Goal: Obtain resource: Download file/media

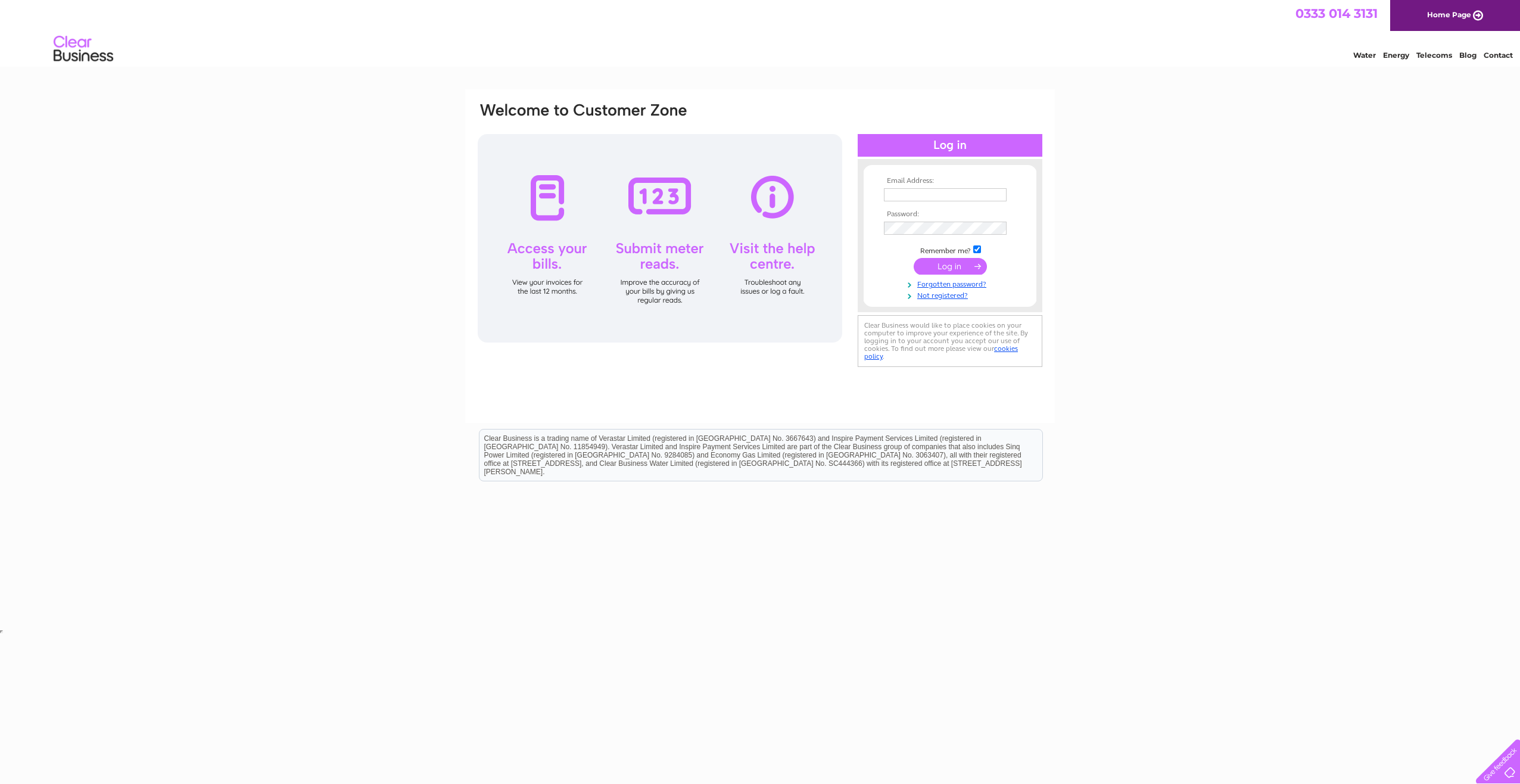
type input "Katarzyna.Cesarz@logoplaste.com"
click at [962, 264] on input "submit" at bounding box center [950, 266] width 73 height 17
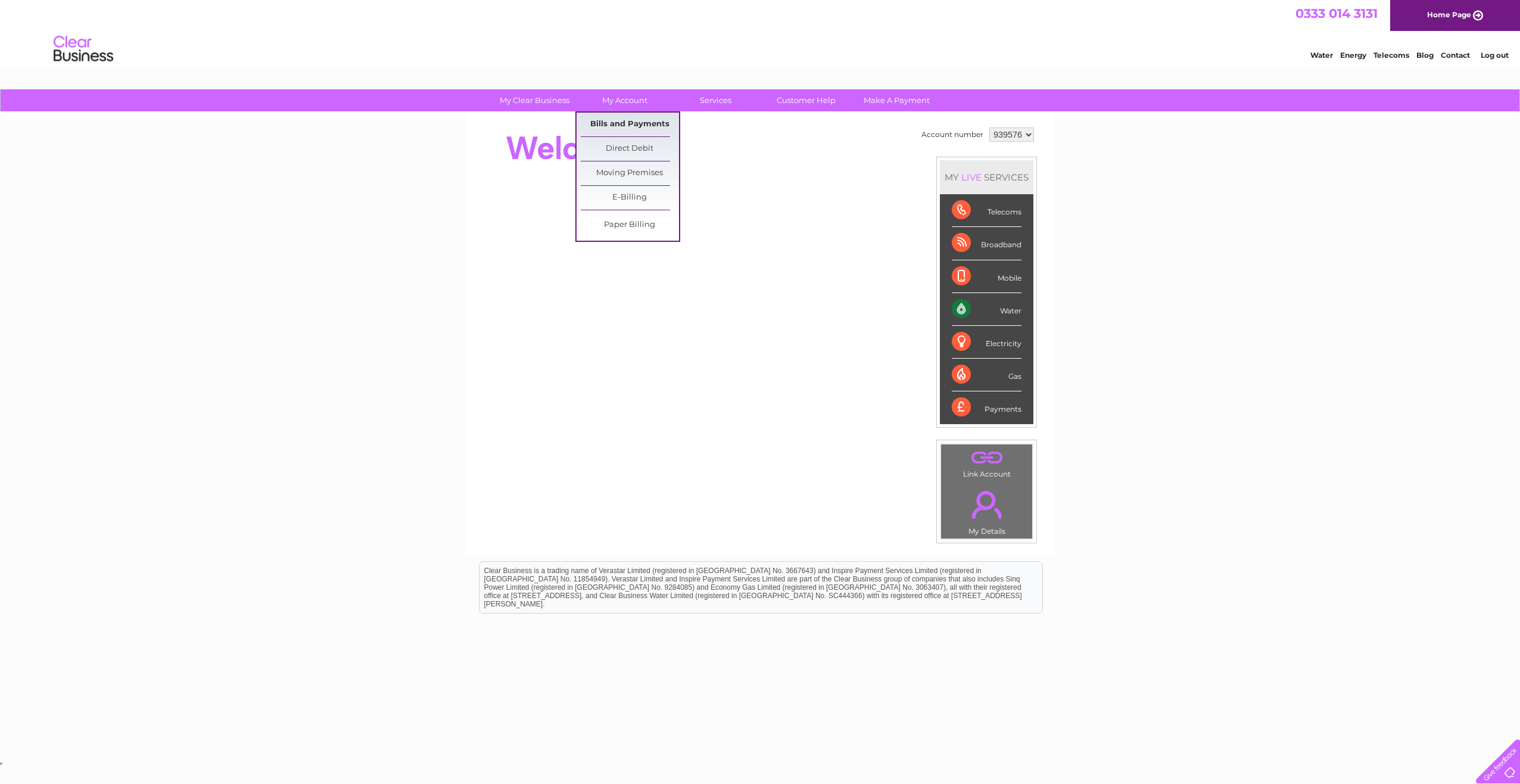
click at [622, 118] on link "Bills and Payments" at bounding box center [629, 125] width 98 height 23
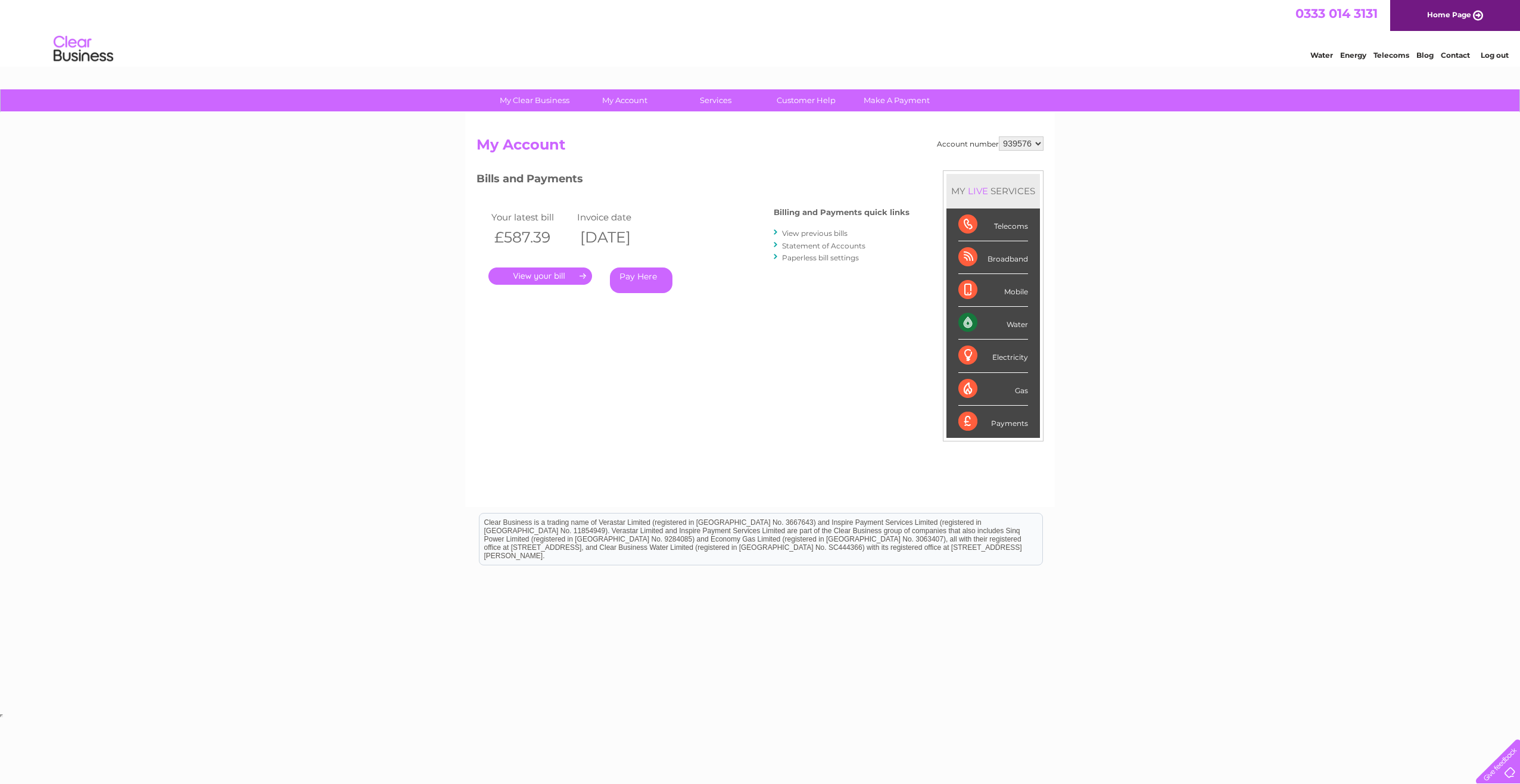
click at [539, 275] on link "." at bounding box center [540, 277] width 103 height 18
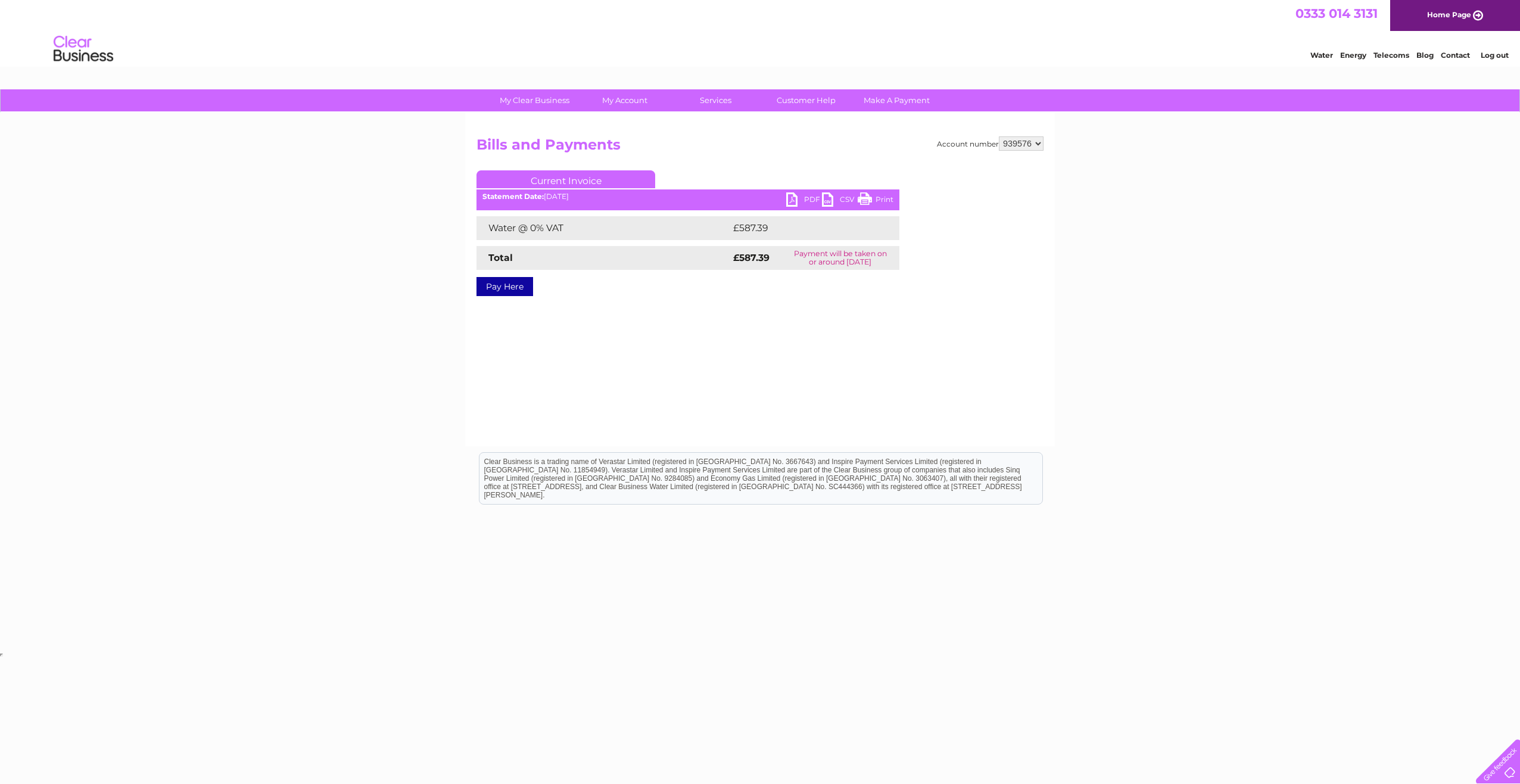
click at [810, 200] on link "PDF" at bounding box center [804, 201] width 36 height 18
click at [1496, 53] on link "Log out" at bounding box center [1495, 55] width 28 height 9
